Goal: Information Seeking & Learning: Learn about a topic

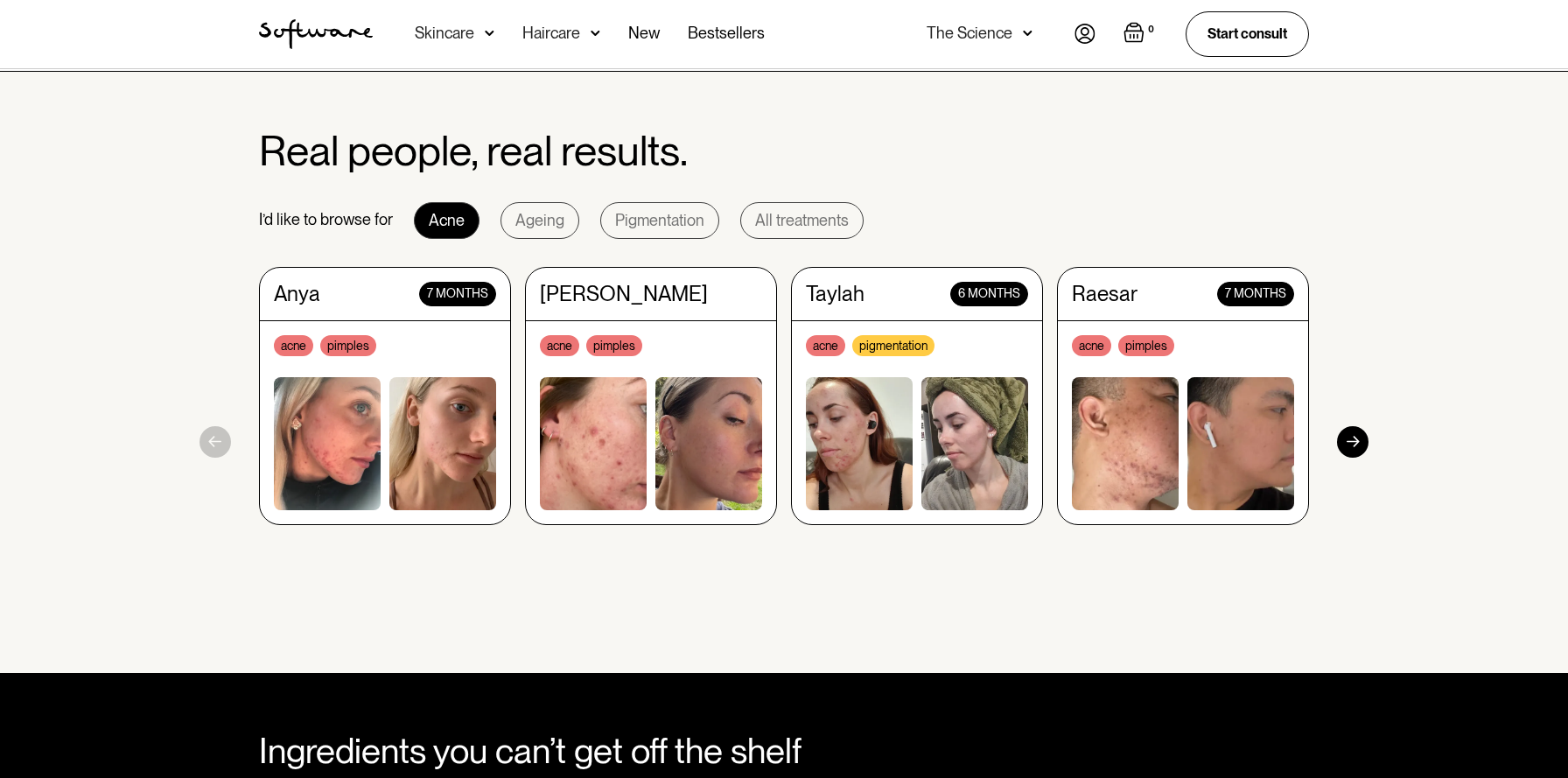
scroll to position [1547, 0]
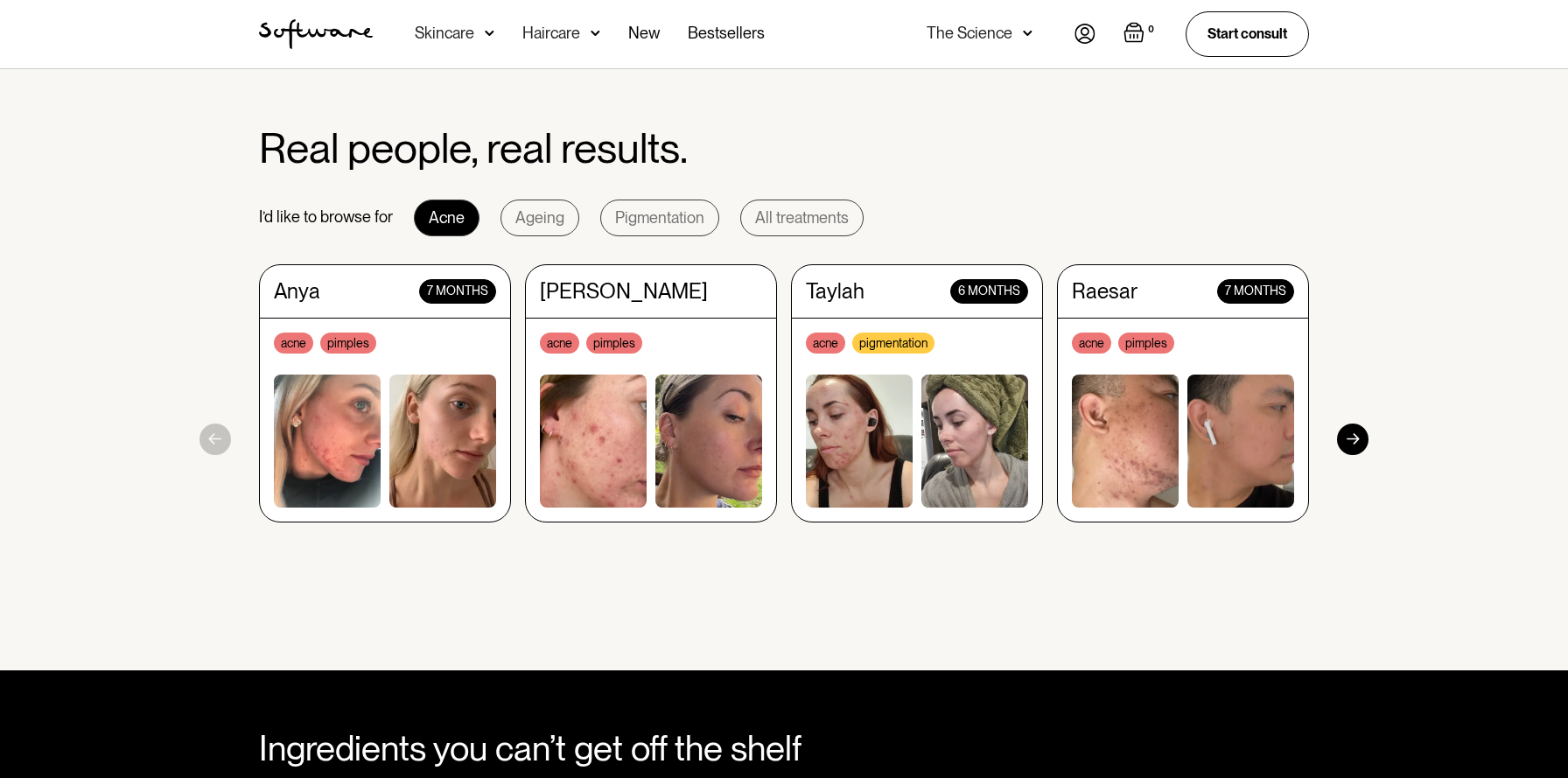
click at [1356, 435] on div at bounding box center [1354, 439] width 32 height 32
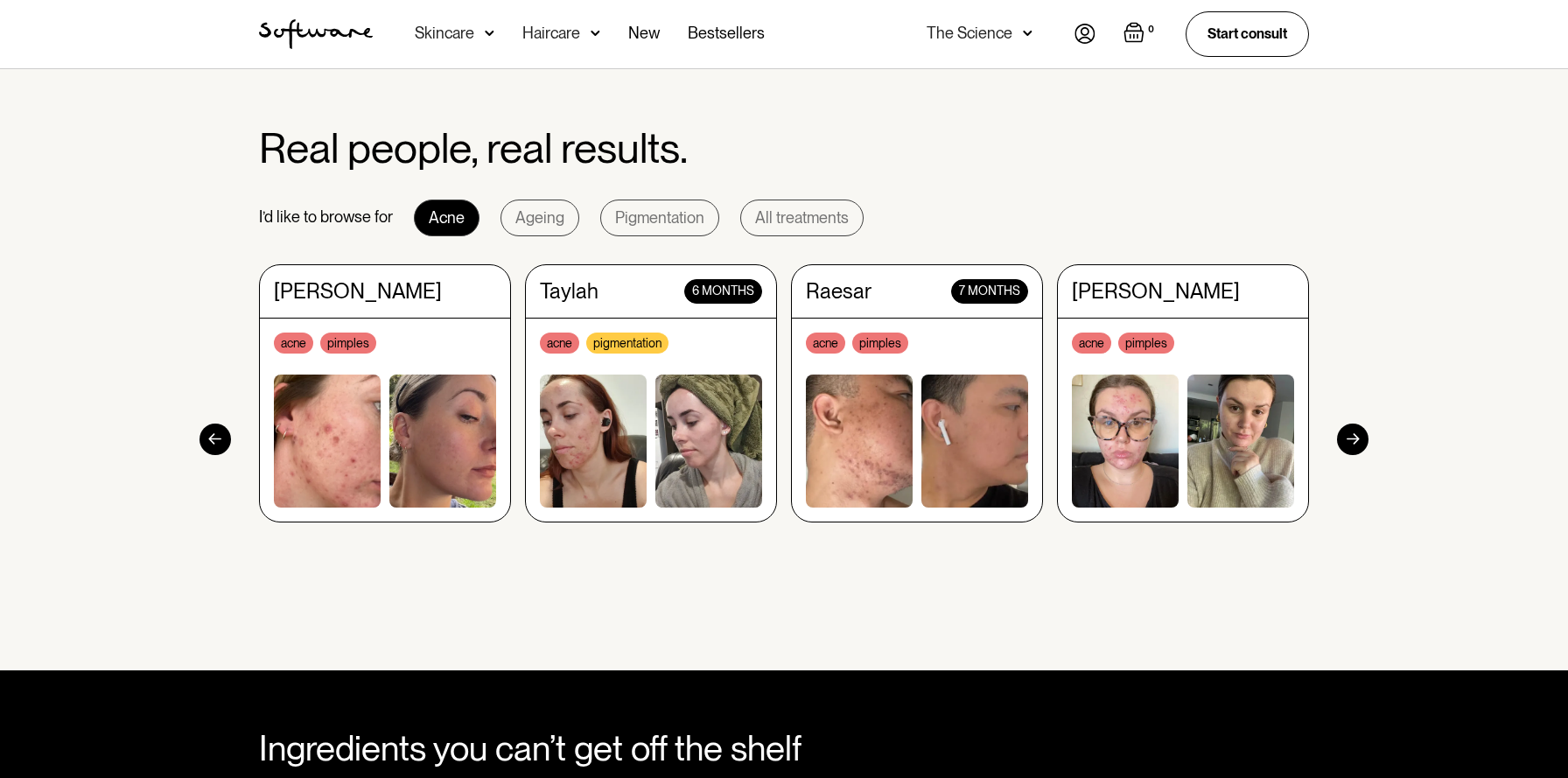
click at [1356, 435] on div at bounding box center [1354, 439] width 32 height 32
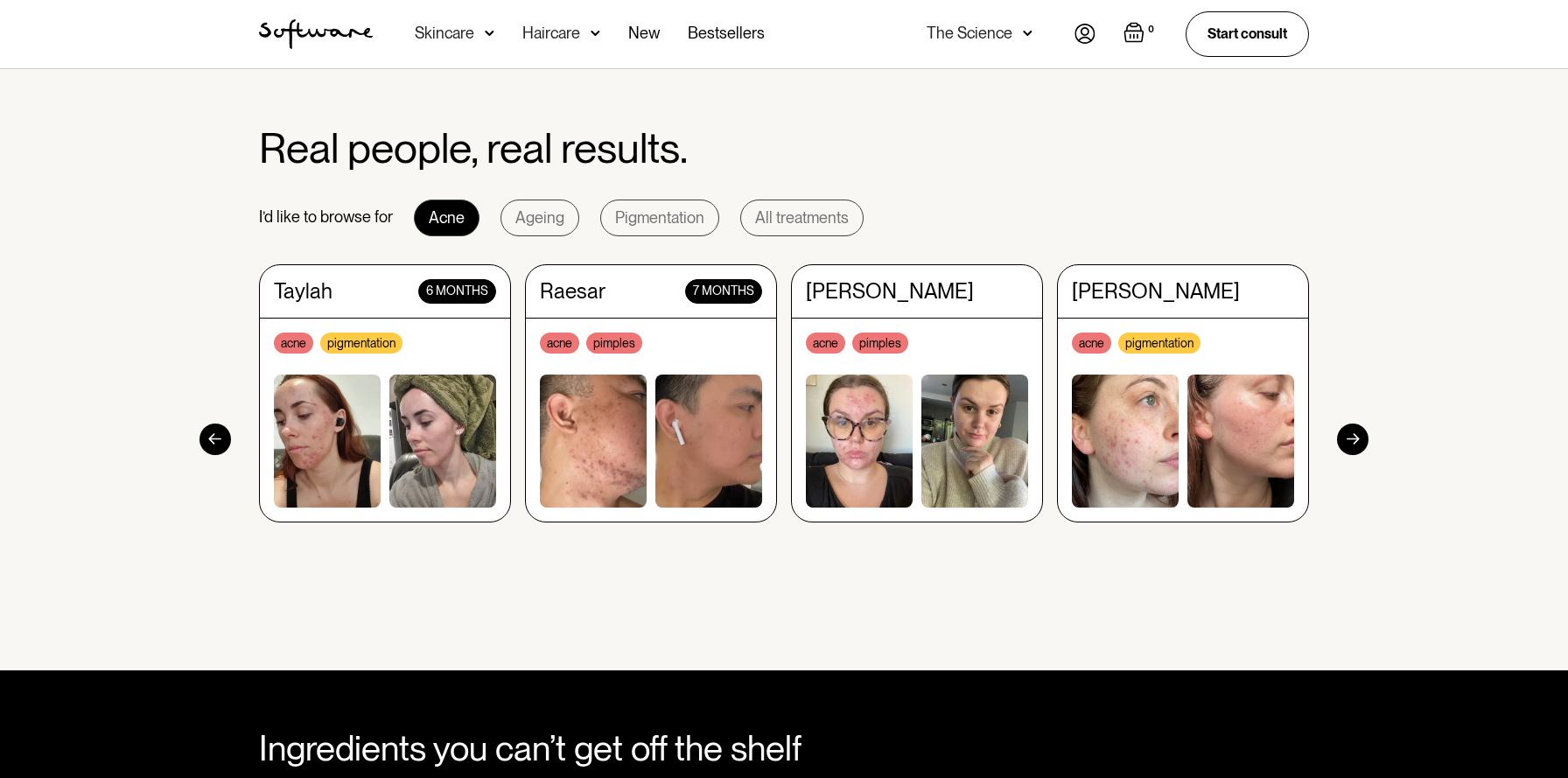
click at [1356, 435] on div at bounding box center [1354, 439] width 32 height 32
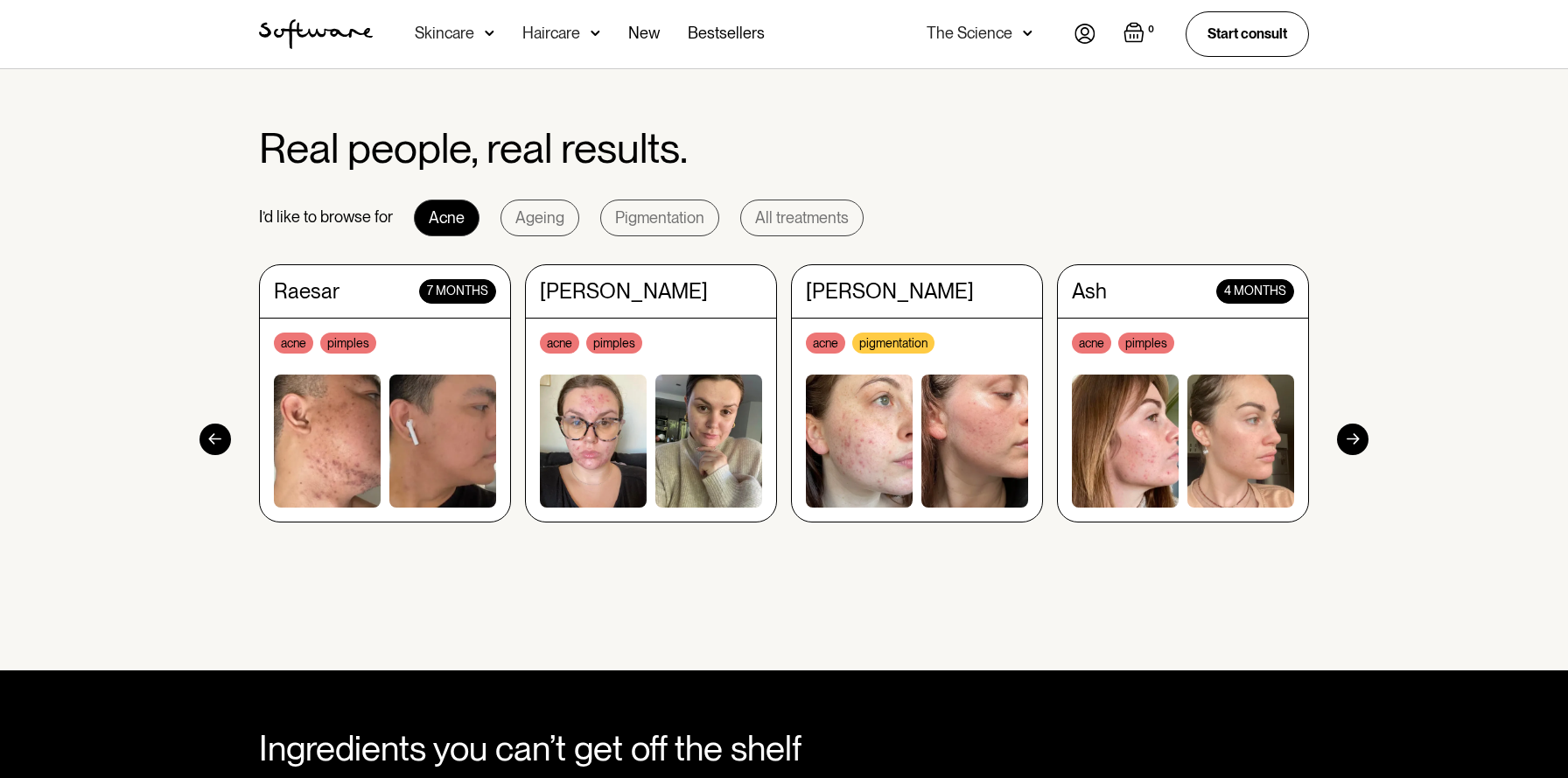
click at [1356, 435] on div at bounding box center [1354, 439] width 32 height 32
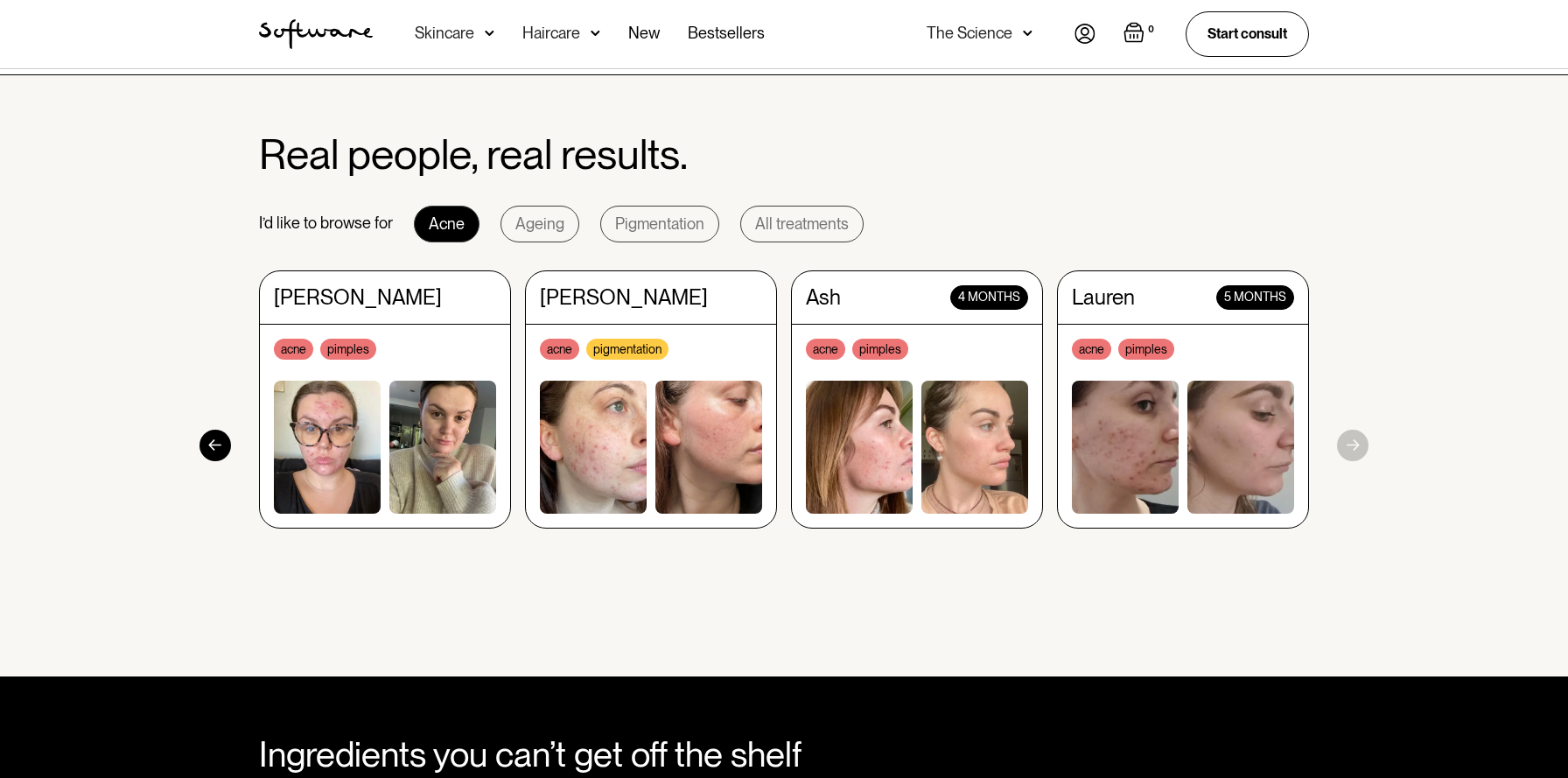
scroll to position [1474, 0]
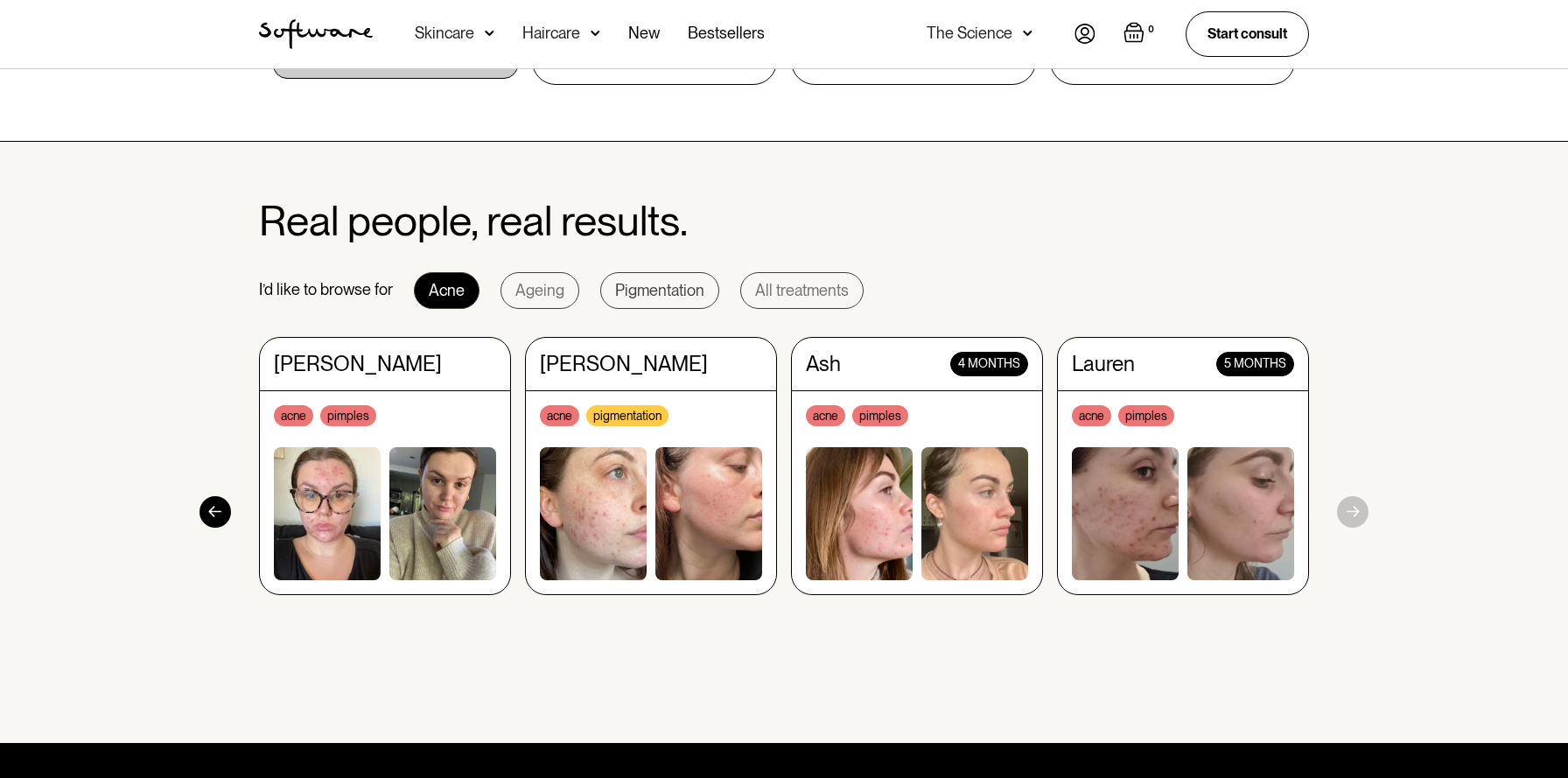
click at [668, 291] on div "Pigmentation" at bounding box center [659, 290] width 89 height 18
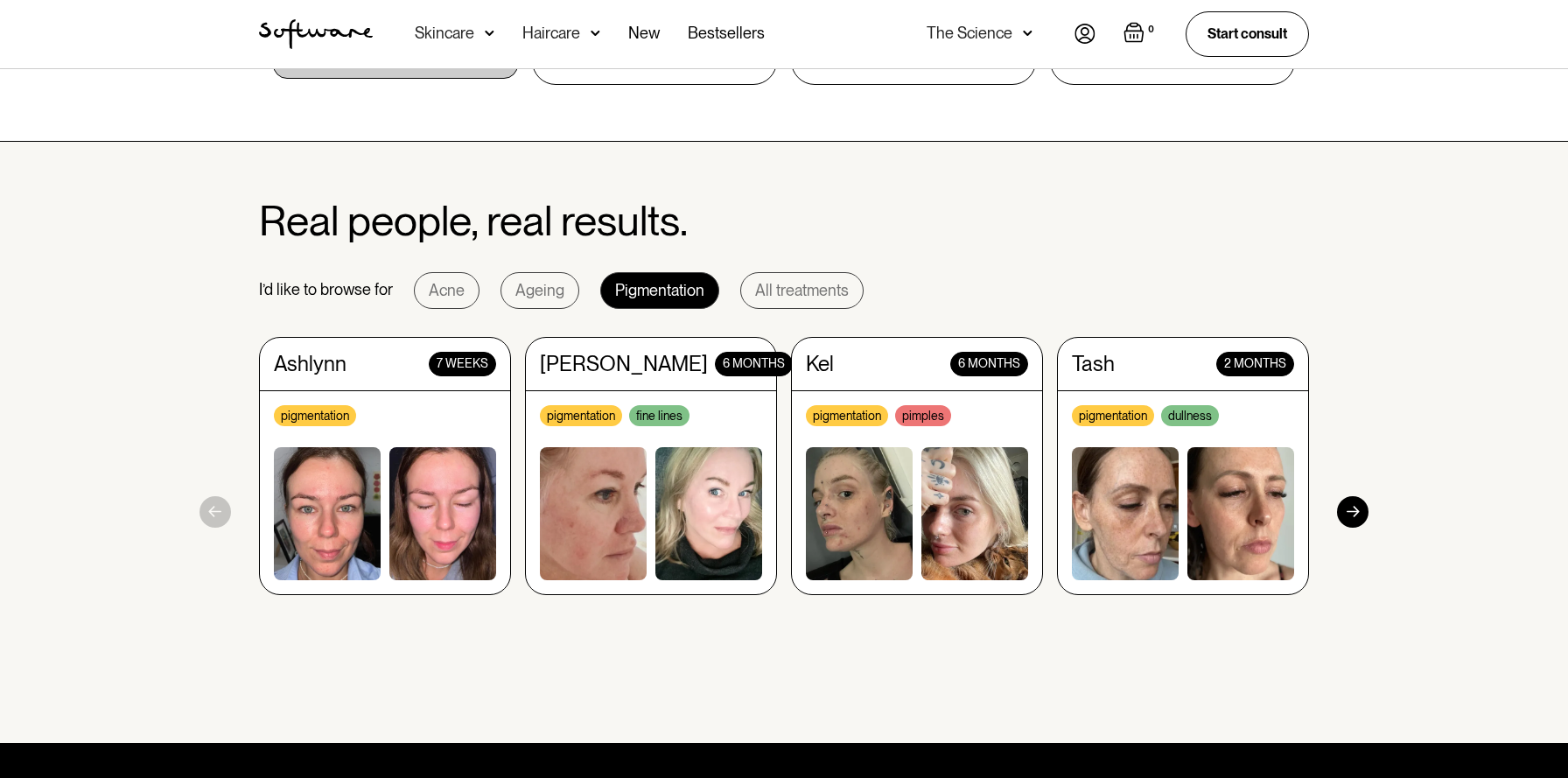
click at [1348, 511] on div at bounding box center [1354, 512] width 32 height 32
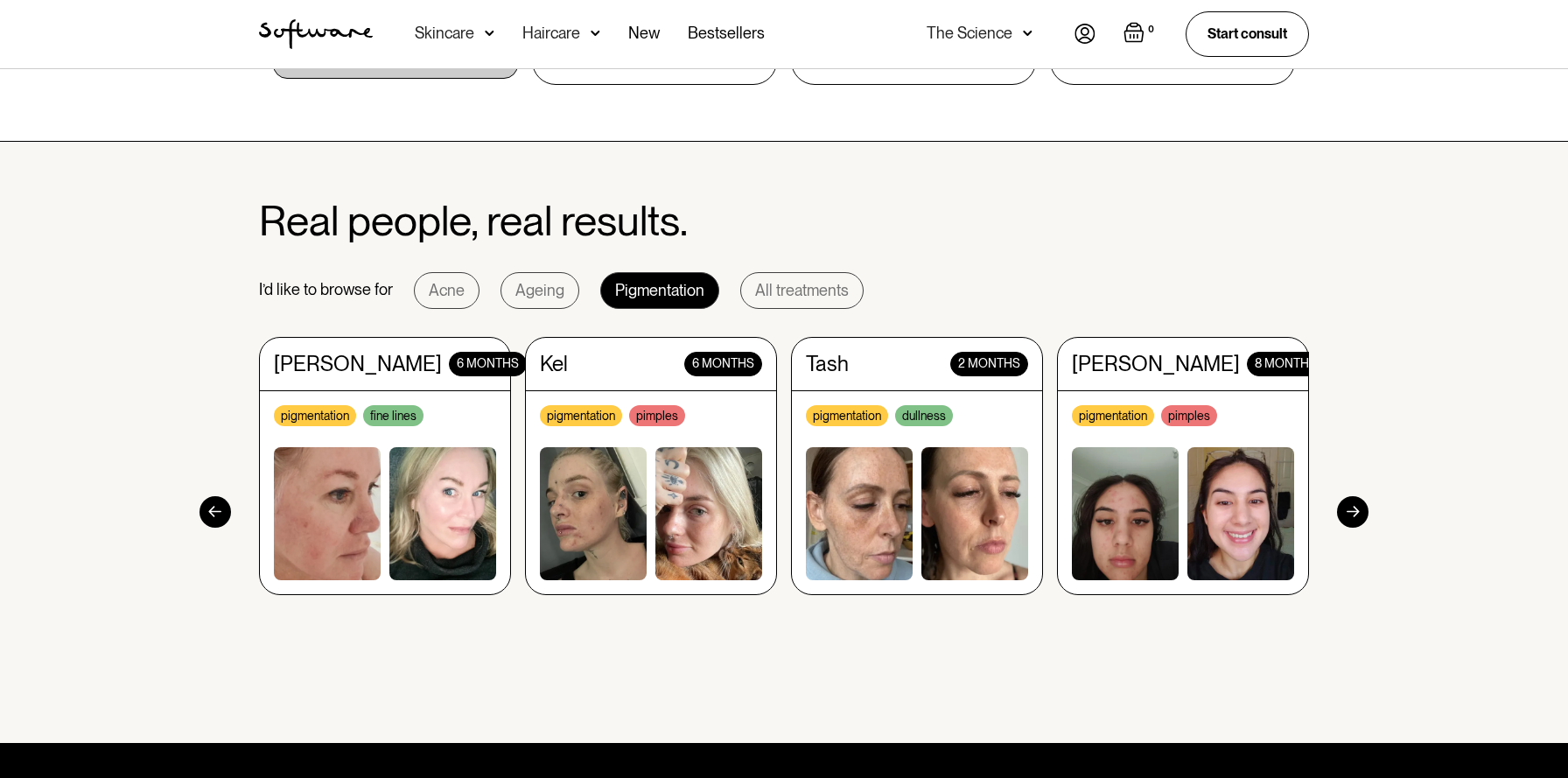
click at [1348, 511] on div at bounding box center [1354, 512] width 32 height 32
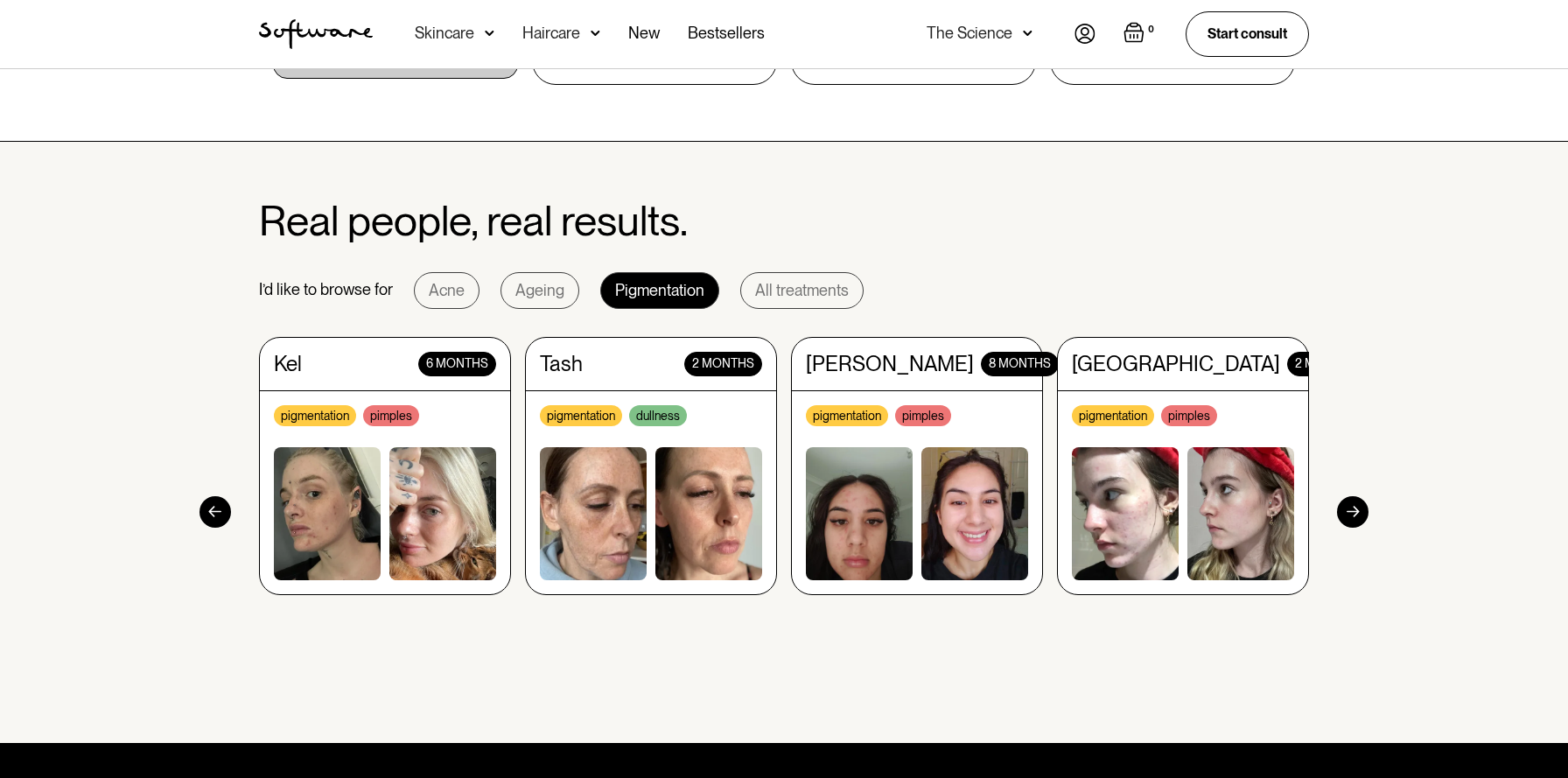
click at [1348, 511] on div at bounding box center [1354, 512] width 32 height 32
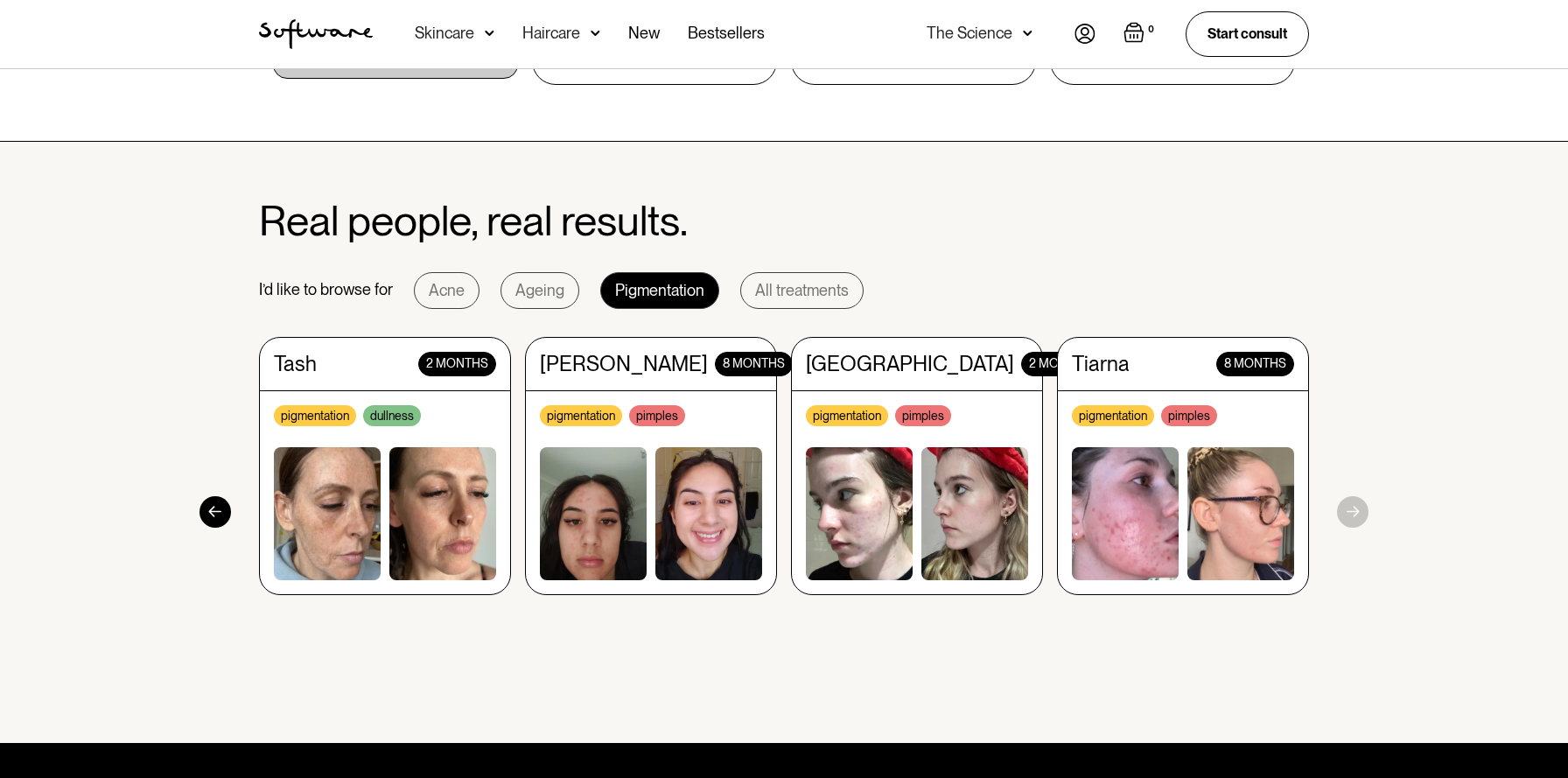
click at [1348, 511] on section "Real people, real results. I’d like to browse for Acne Ageing Pigmentation All …" at bounding box center [784, 443] width 1568 height 602
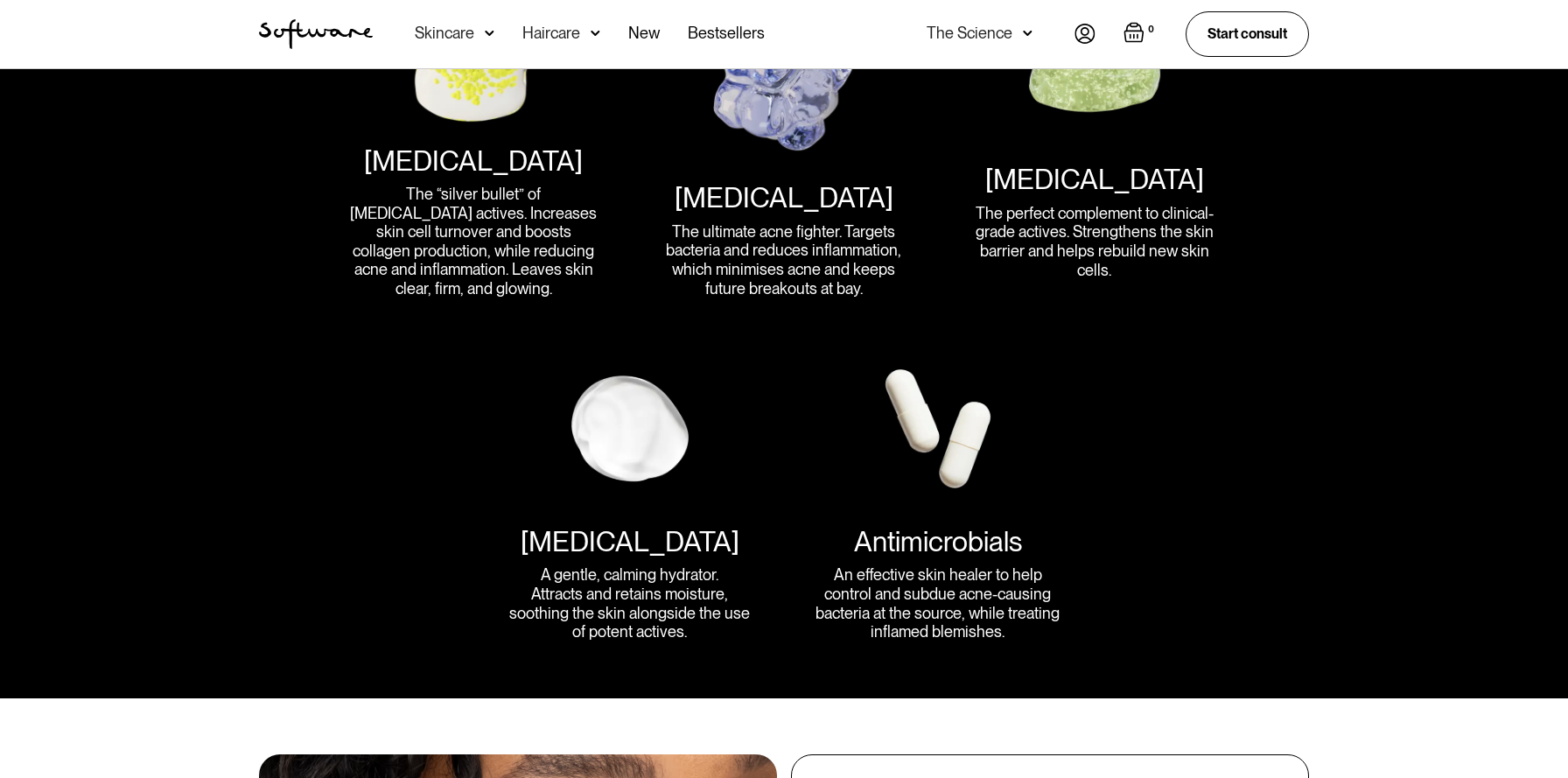
scroll to position [2428, 0]
